Goal: Transaction & Acquisition: Purchase product/service

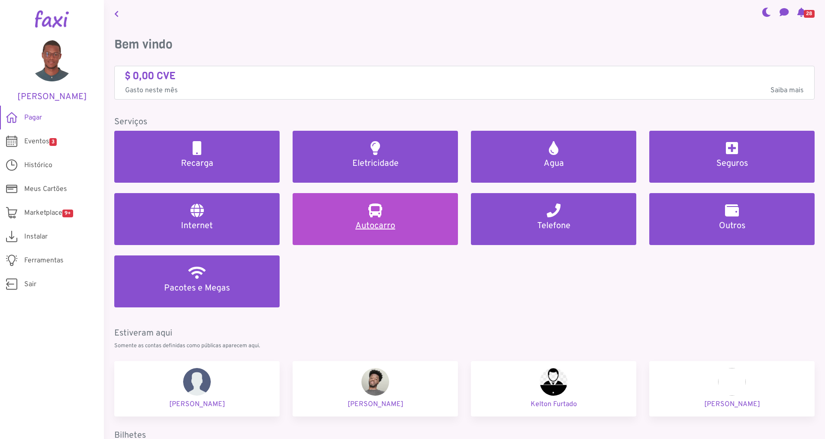
click at [382, 219] on link "Autocarro" at bounding box center [374, 219] width 165 height 52
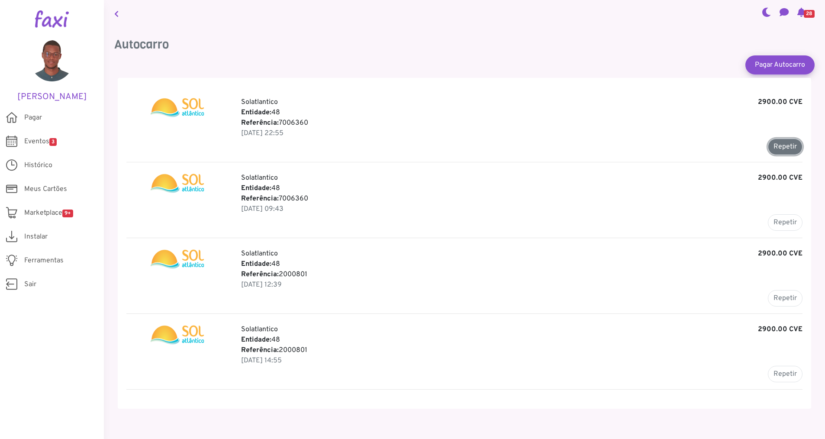
click at [776, 146] on button "Repetir" at bounding box center [784, 146] width 35 height 16
type input "*******"
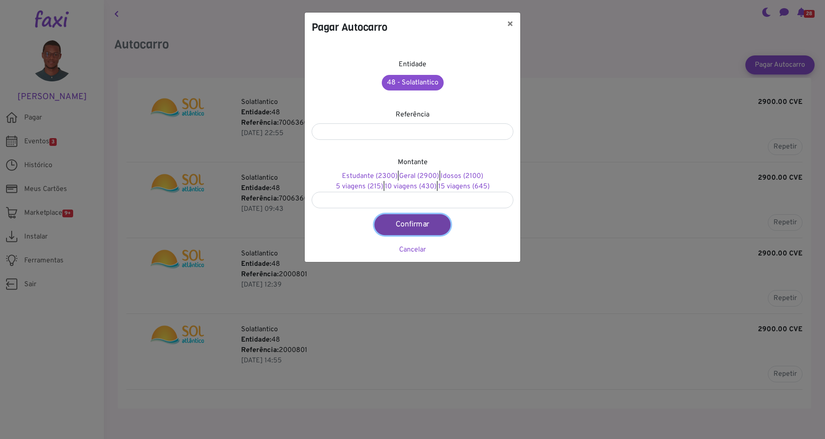
click at [428, 223] on button "Confirmar" at bounding box center [412, 224] width 76 height 21
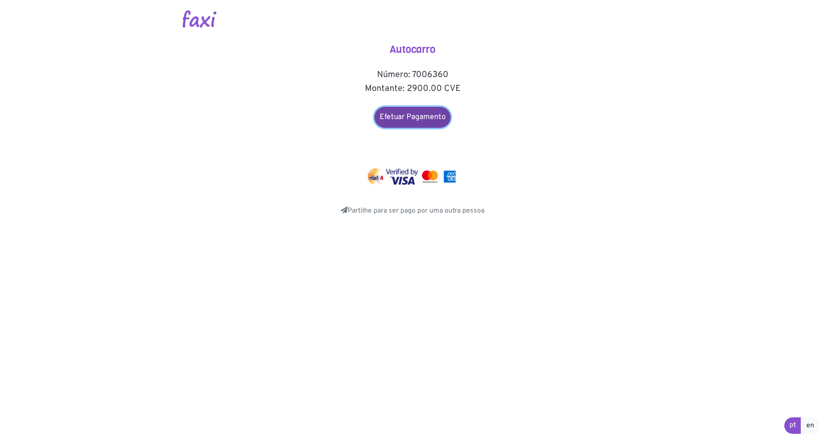
click at [426, 121] on link "Efetuar Pagamento" at bounding box center [412, 117] width 76 height 21
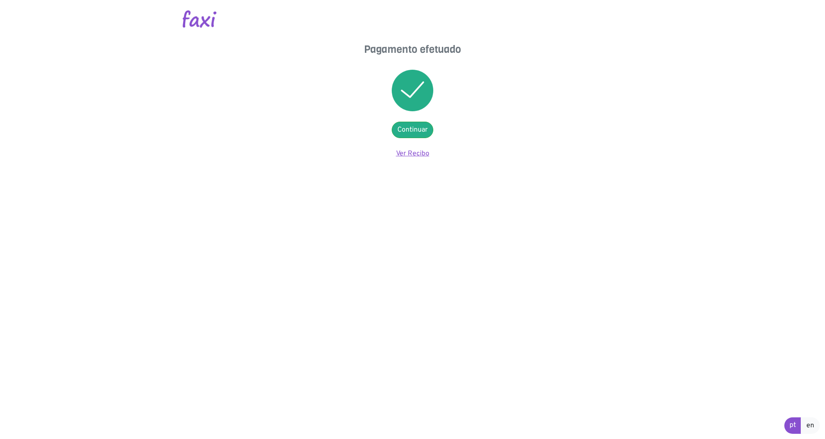
click at [408, 155] on link "Ver Recibo" at bounding box center [412, 153] width 33 height 9
